Goal: Information Seeking & Learning: Learn about a topic

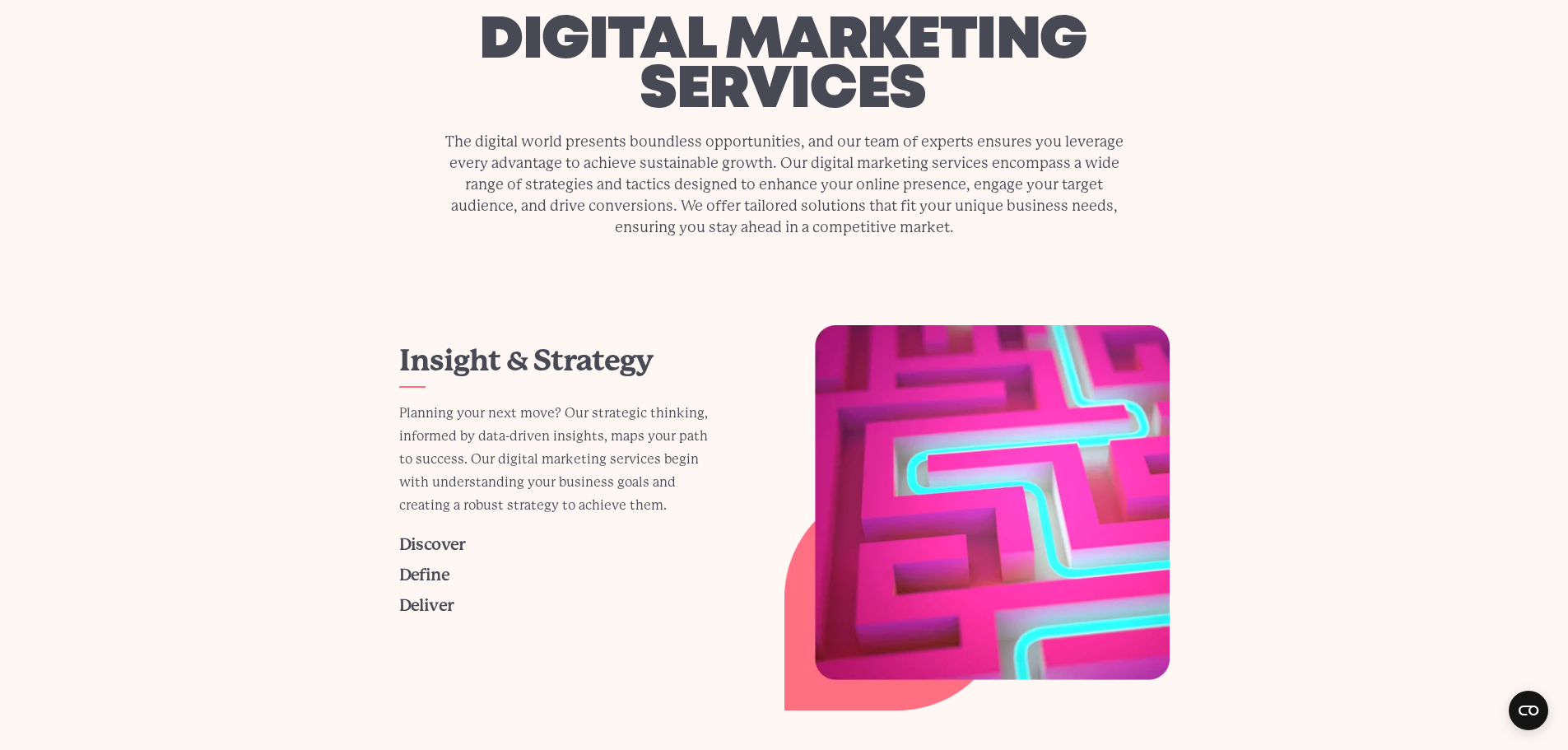
scroll to position [83, 0]
click at [450, 547] on span "Discover" at bounding box center [432, 545] width 67 height 19
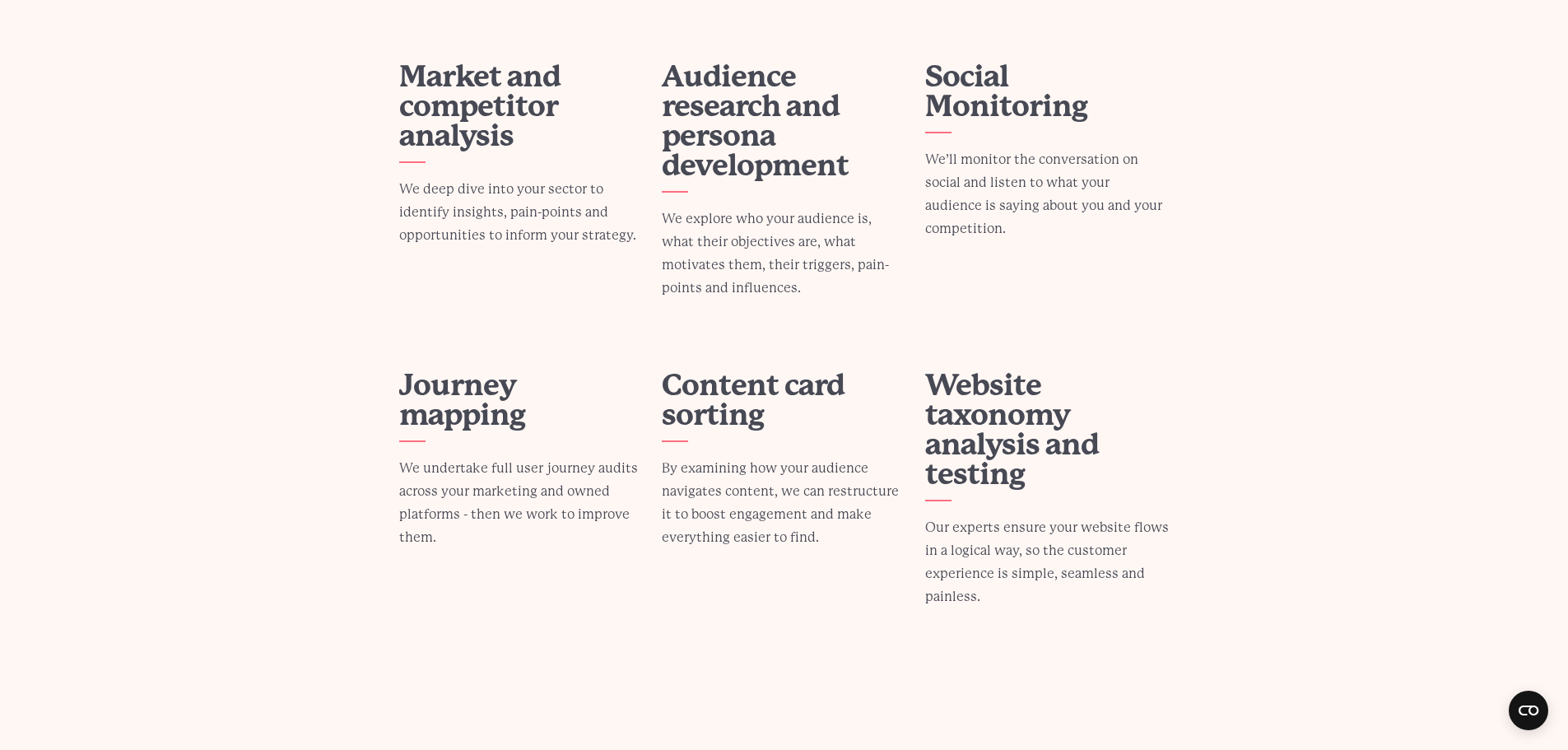
scroll to position [2634, 0]
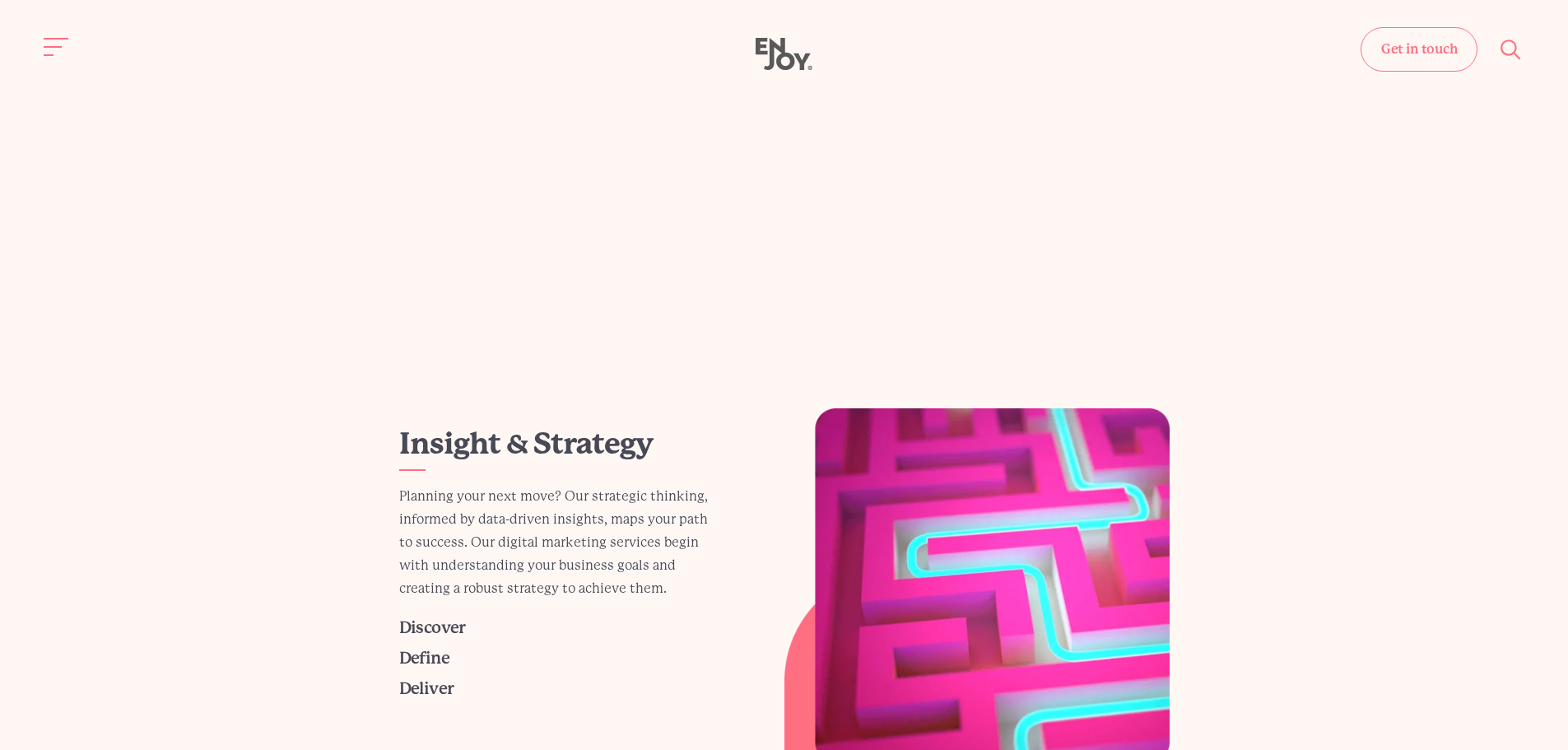
scroll to position [85, 0]
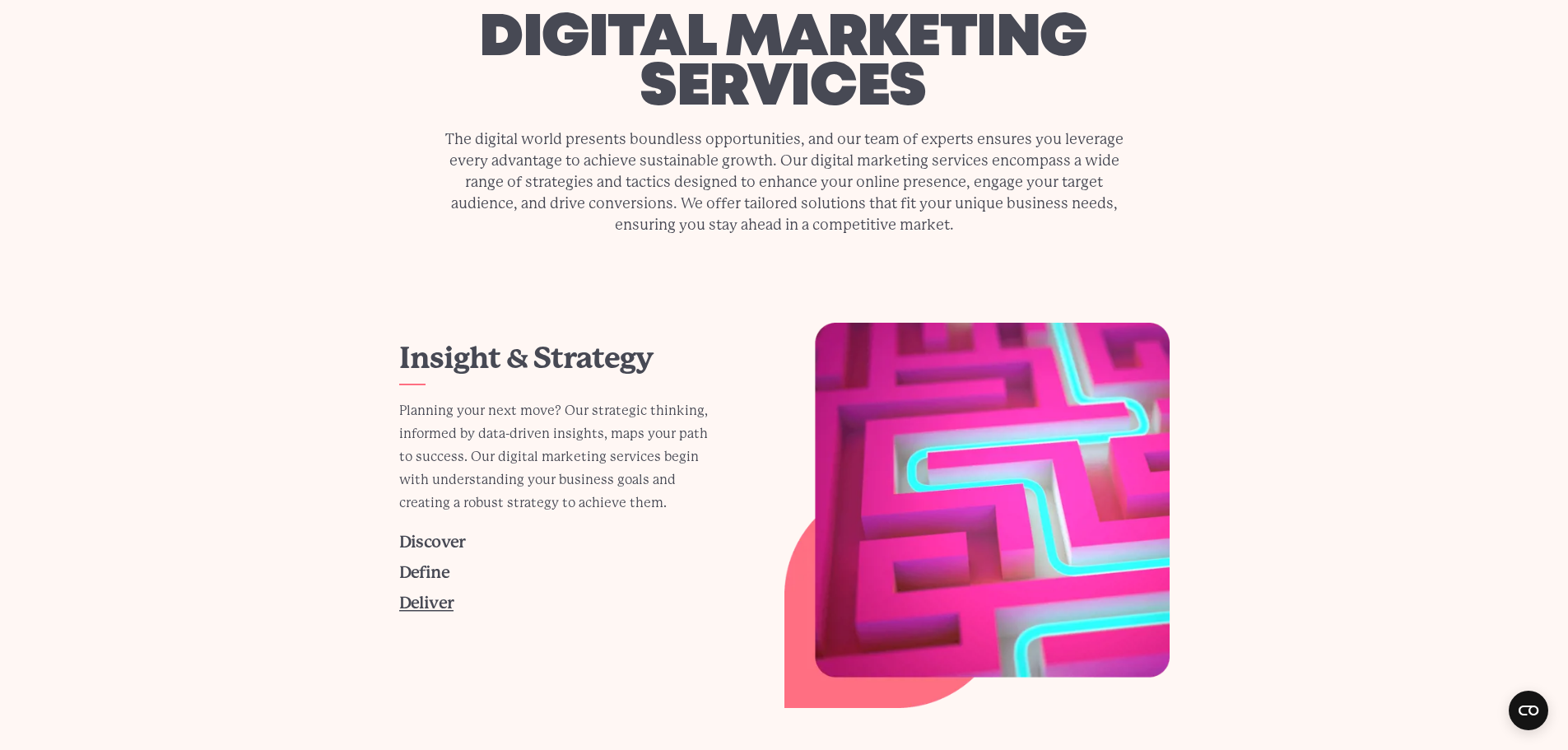
click at [421, 608] on span "Deliver" at bounding box center [426, 603] width 55 height 19
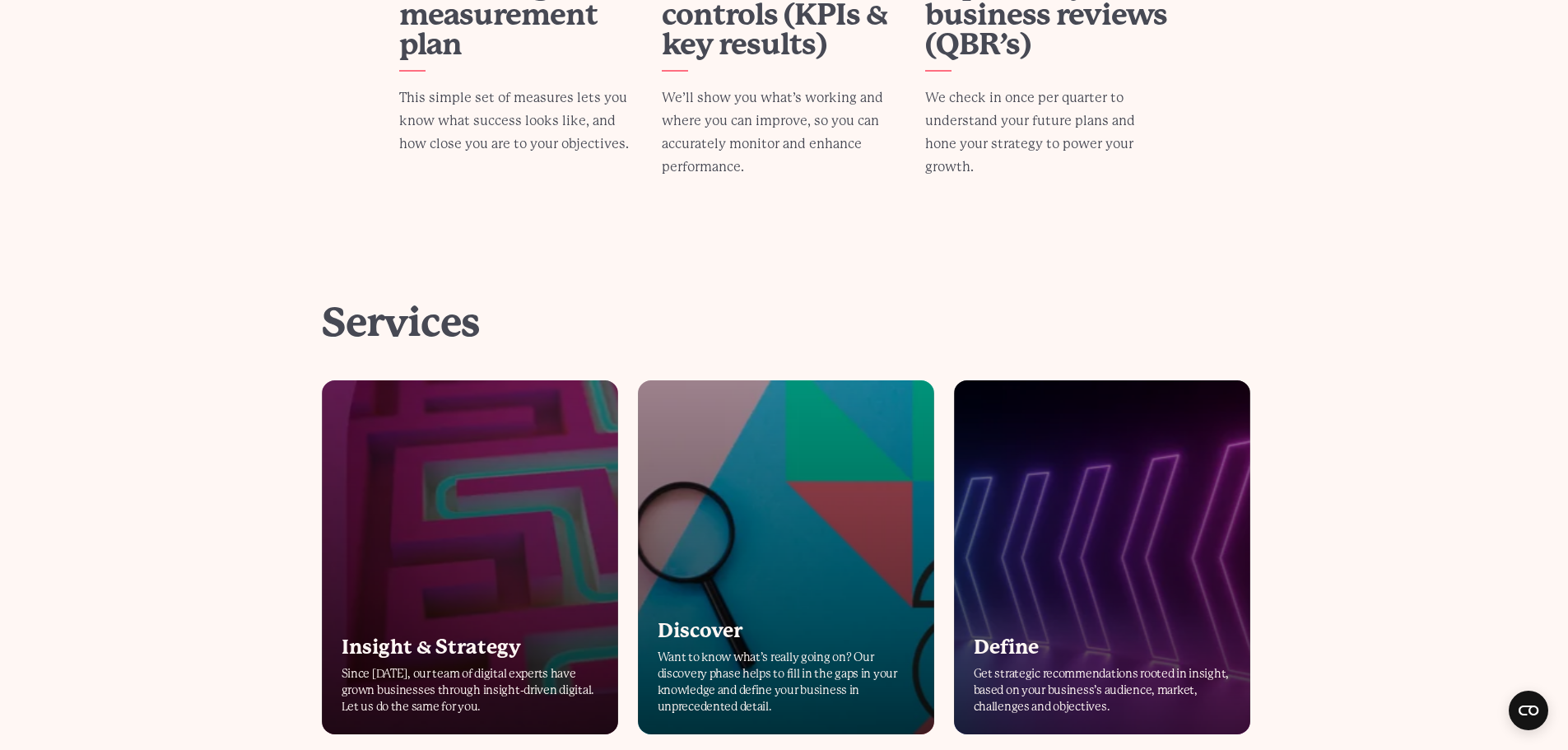
scroll to position [3375, 0]
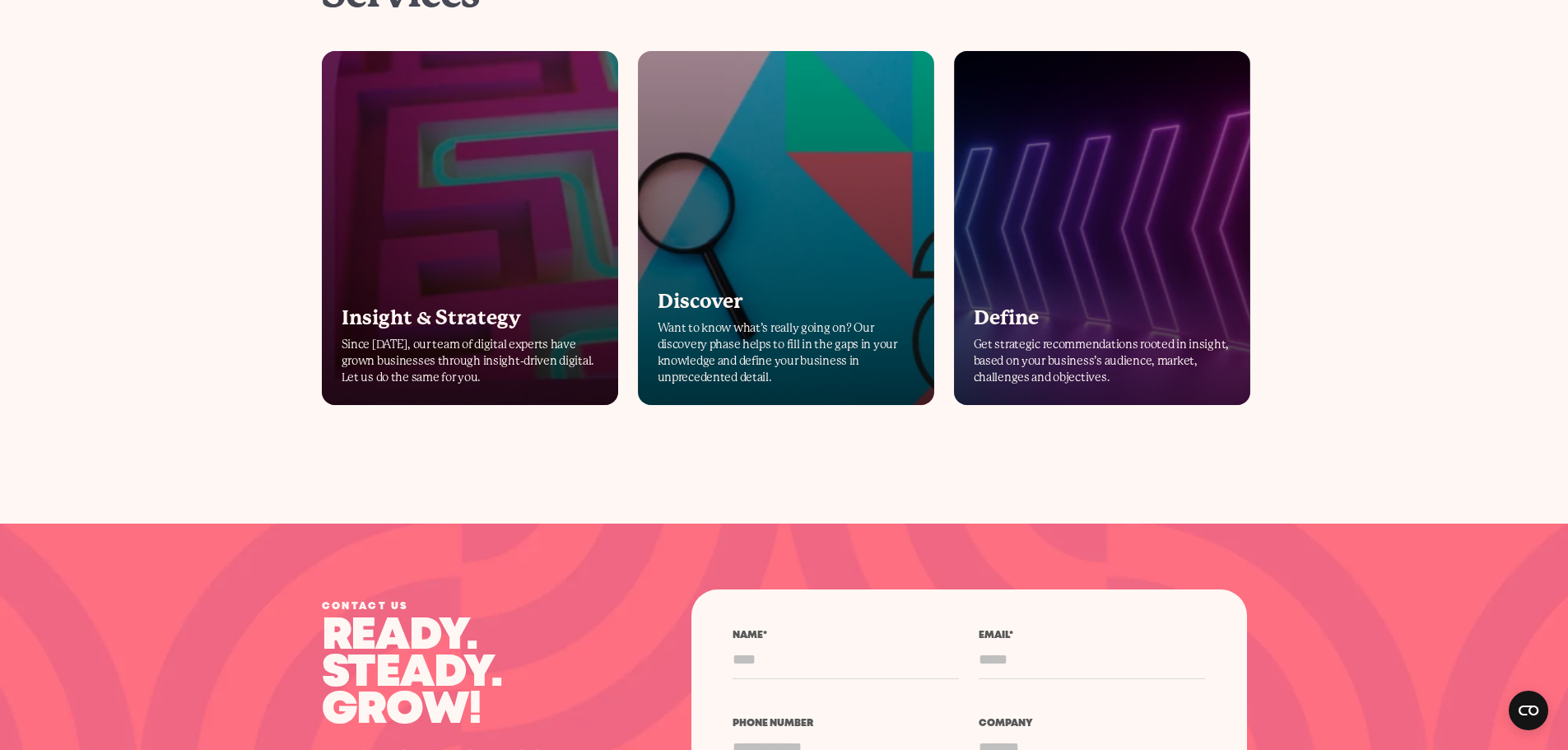
click at [420, 236] on link "Insight & Strategy Since 2008, our team of digital experts have grown businesse…" at bounding box center [470, 228] width 297 height 354
